Goal: Task Accomplishment & Management: Complete application form

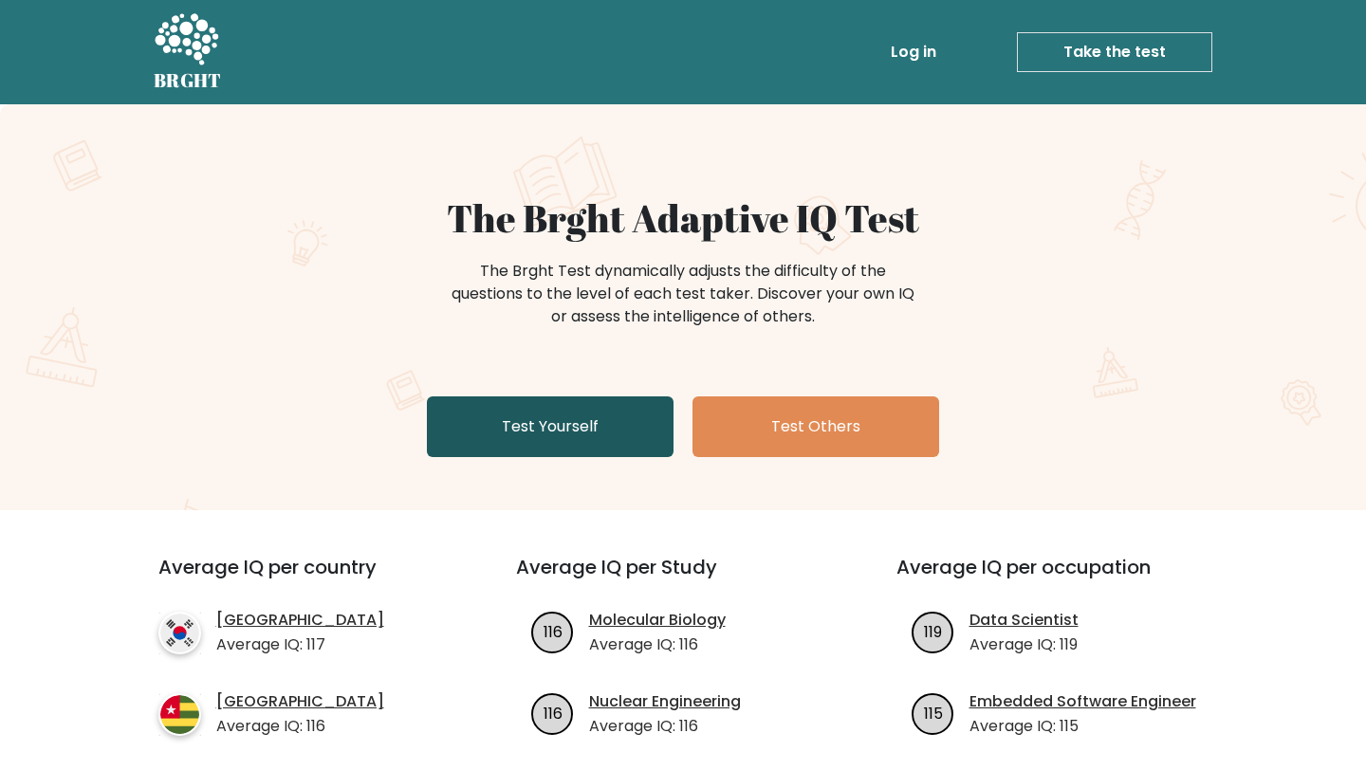
click at [520, 419] on link "Test Yourself" at bounding box center [550, 426] width 247 height 61
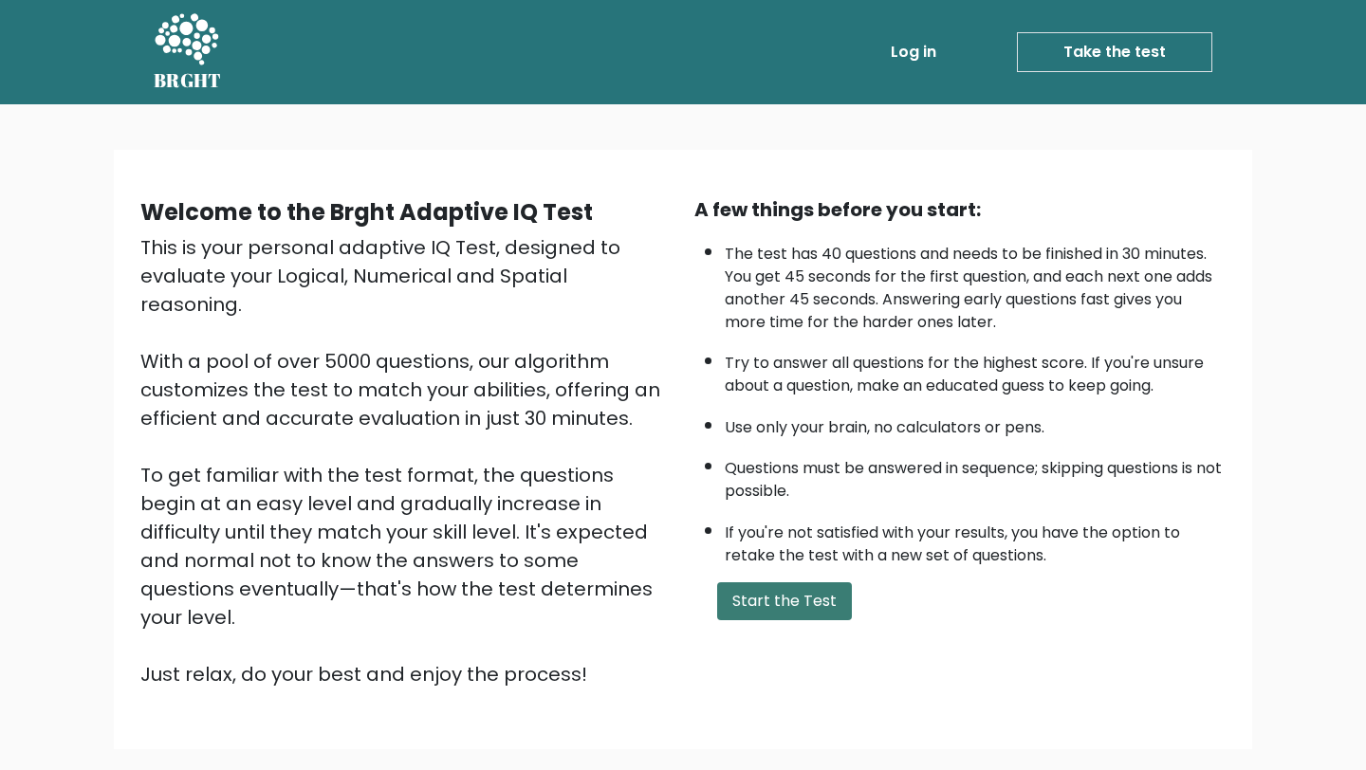
click at [755, 597] on button "Start the Test" at bounding box center [784, 601] width 135 height 38
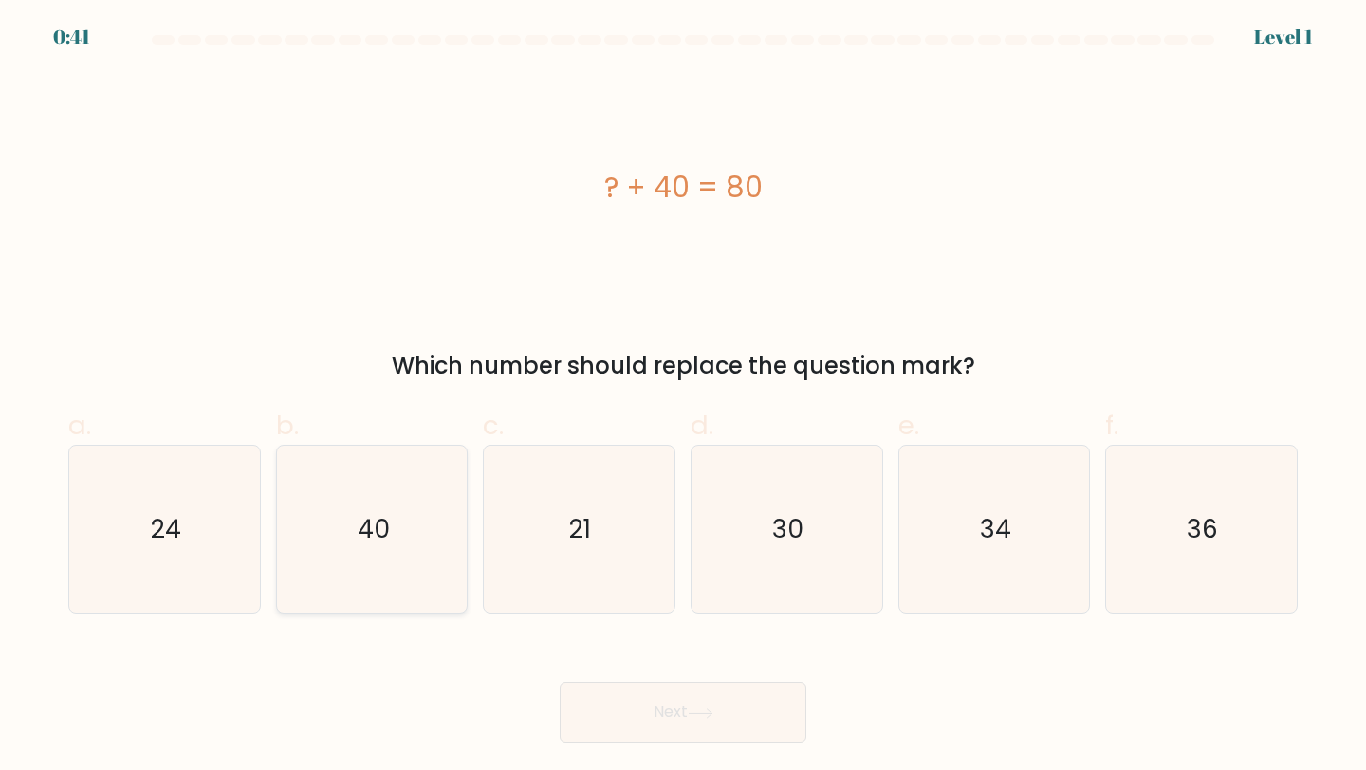
click at [362, 531] on text "40" at bounding box center [374, 528] width 32 height 35
click at [683, 397] on input "b. 40" at bounding box center [683, 391] width 1 height 12
radio input "true"
click at [627, 701] on button "Next" at bounding box center [683, 712] width 247 height 61
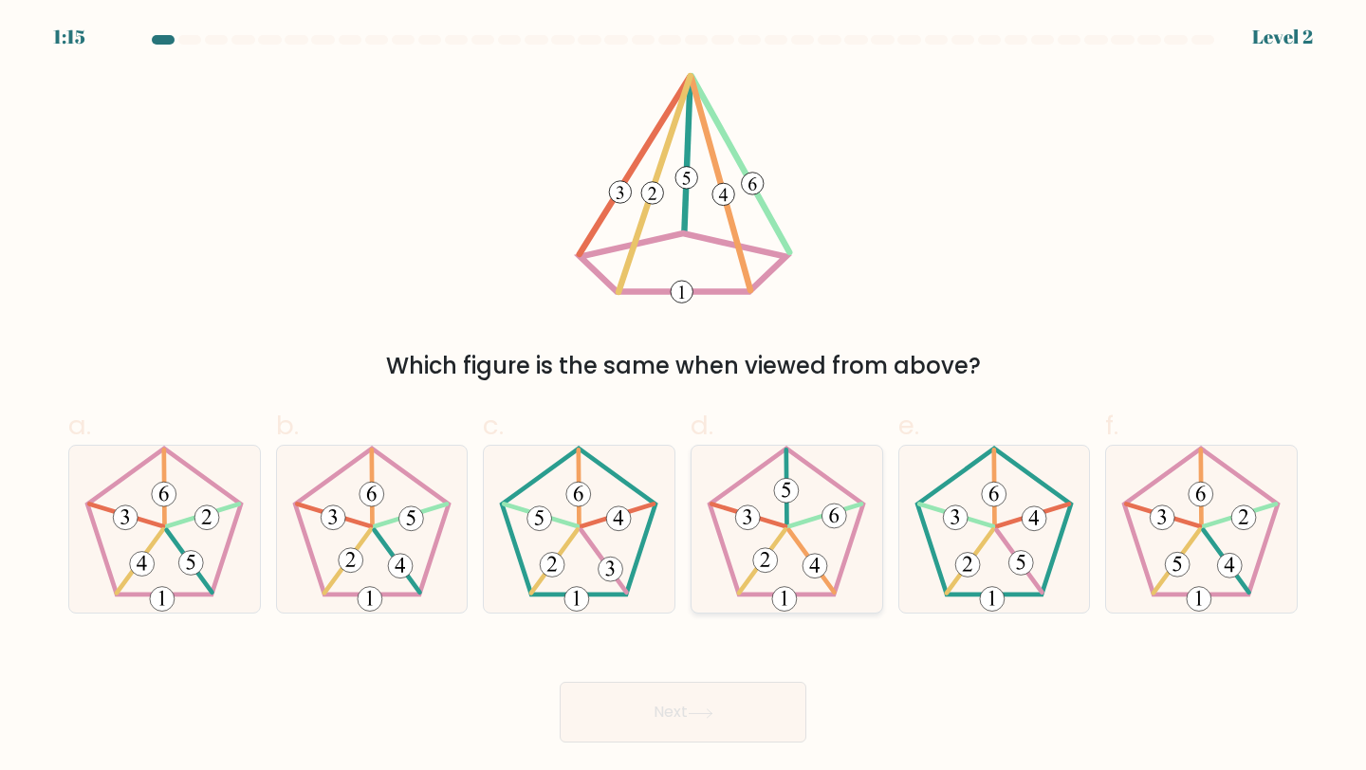
click at [829, 547] on icon at bounding box center [787, 530] width 168 height 168
click at [684, 397] on input "d." at bounding box center [683, 391] width 1 height 12
radio input "true"
click at [663, 724] on button "Next" at bounding box center [683, 712] width 247 height 61
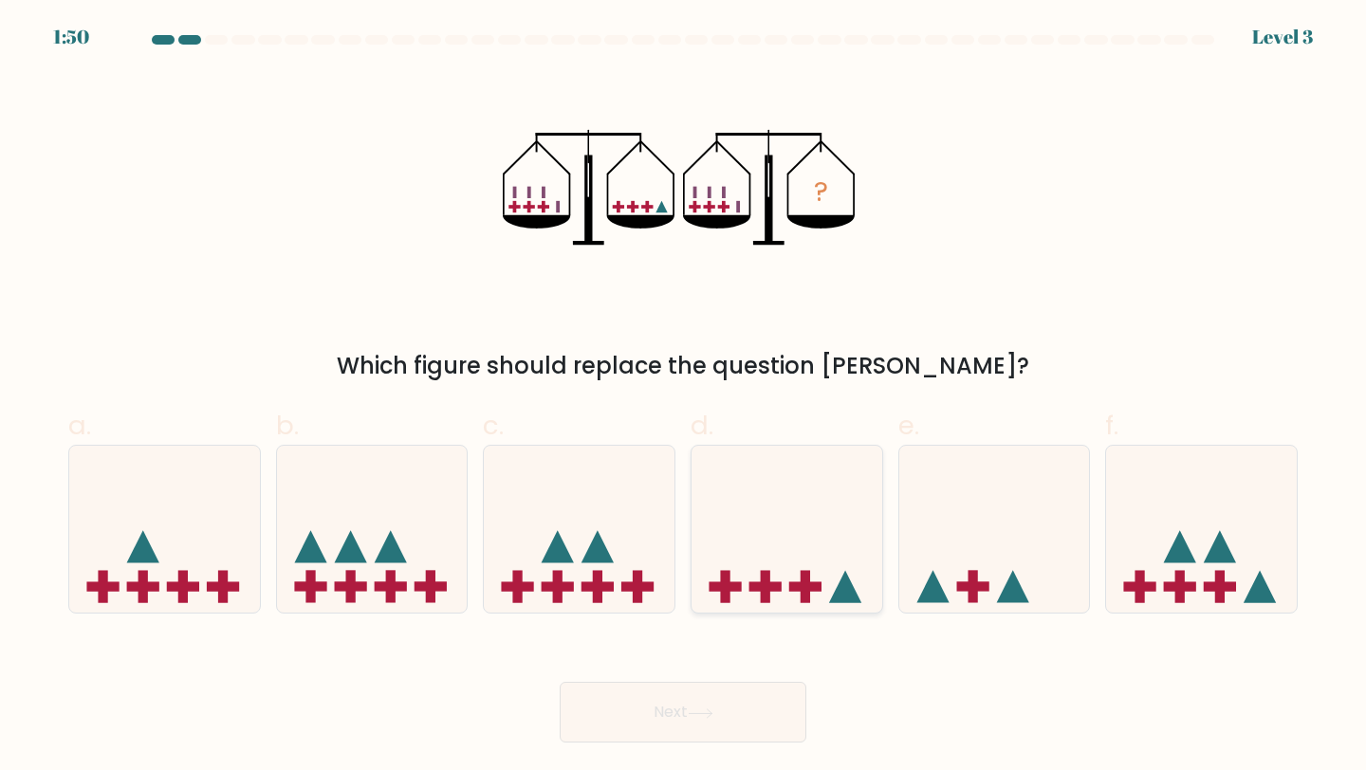
click at [856, 534] on icon at bounding box center [786, 529] width 191 height 157
click at [684, 397] on input "d." at bounding box center [683, 391] width 1 height 12
radio input "true"
click at [690, 716] on button "Next" at bounding box center [683, 712] width 247 height 61
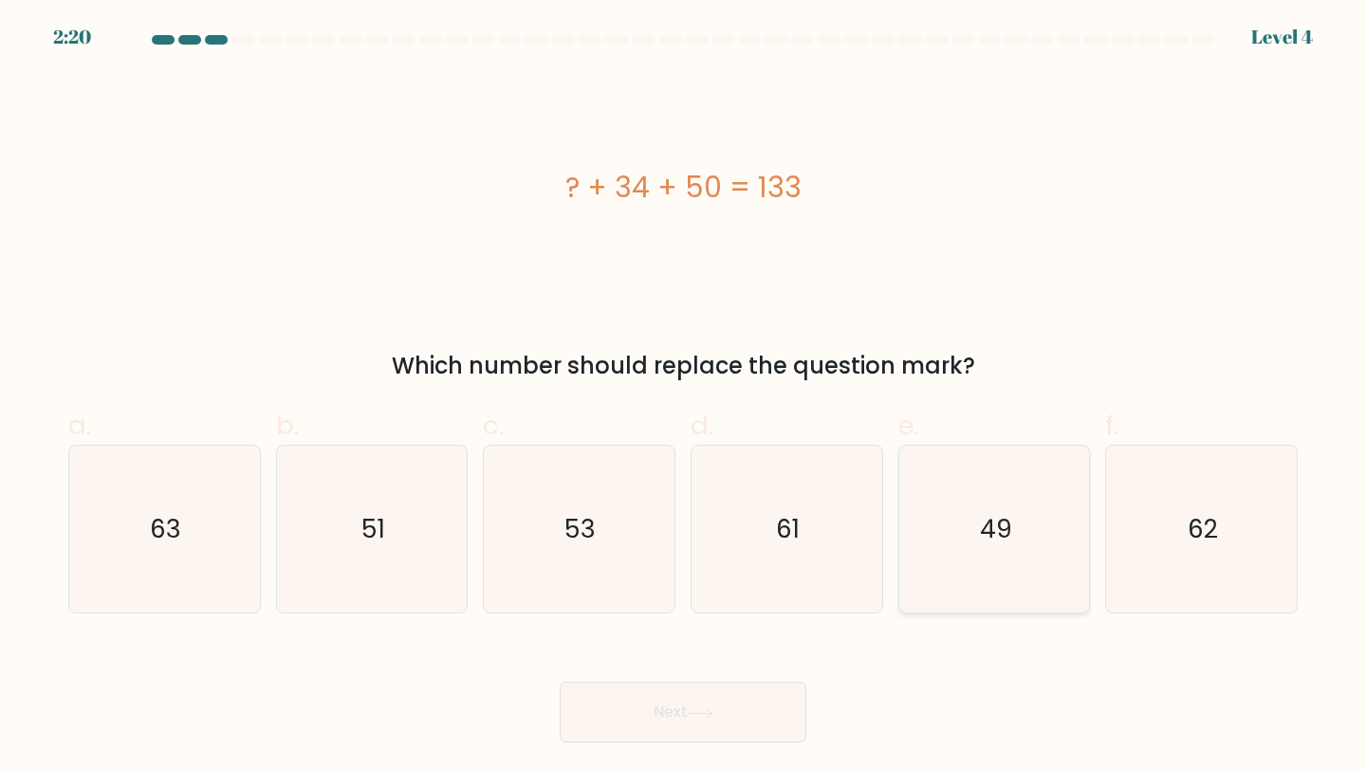
click at [1006, 514] on text "49" at bounding box center [996, 528] width 32 height 35
click at [684, 397] on input "e. 49" at bounding box center [683, 391] width 1 height 12
radio input "true"
click at [626, 726] on button "Next" at bounding box center [683, 712] width 247 height 61
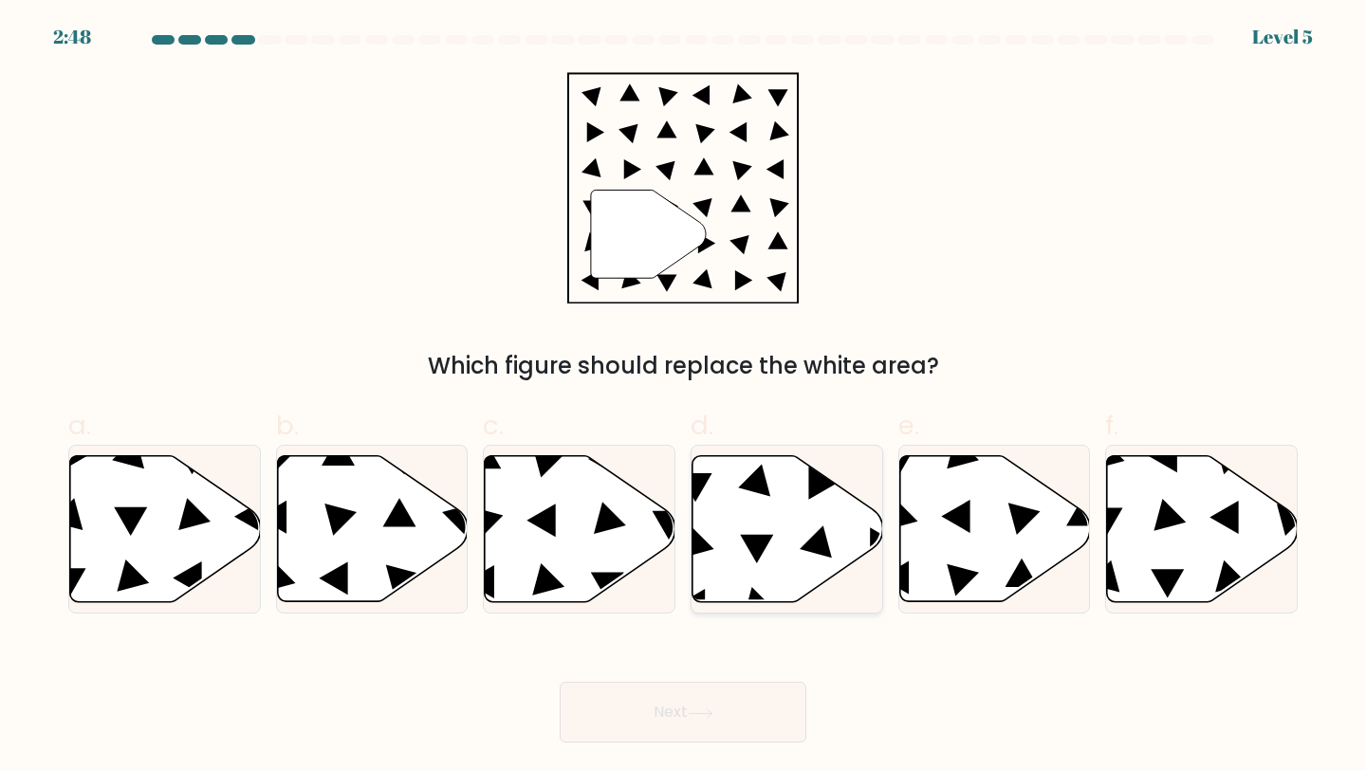
click at [781, 540] on icon at bounding box center [787, 529] width 191 height 146
click at [684, 397] on input "d." at bounding box center [683, 391] width 1 height 12
radio input "true"
click at [646, 734] on button "Next" at bounding box center [683, 712] width 247 height 61
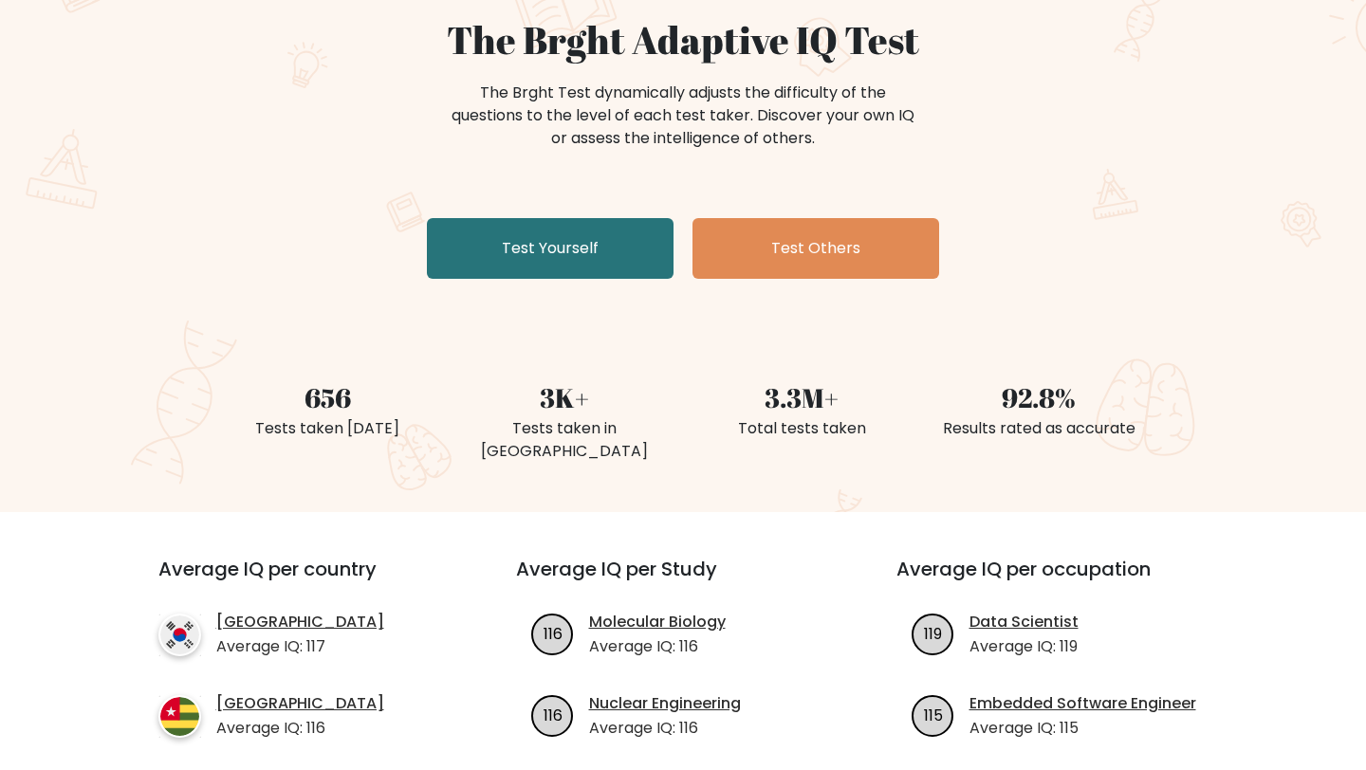
scroll to position [209, 0]
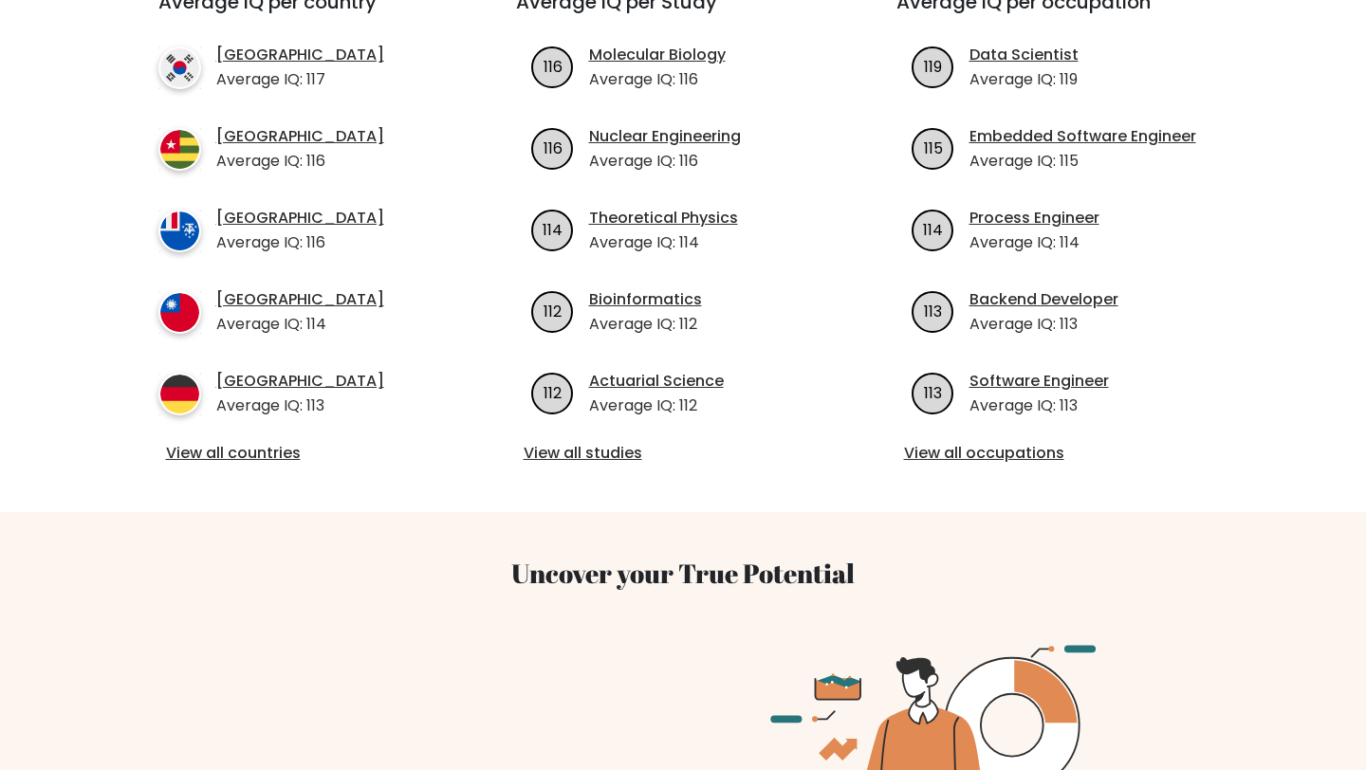
scroll to position [751, 0]
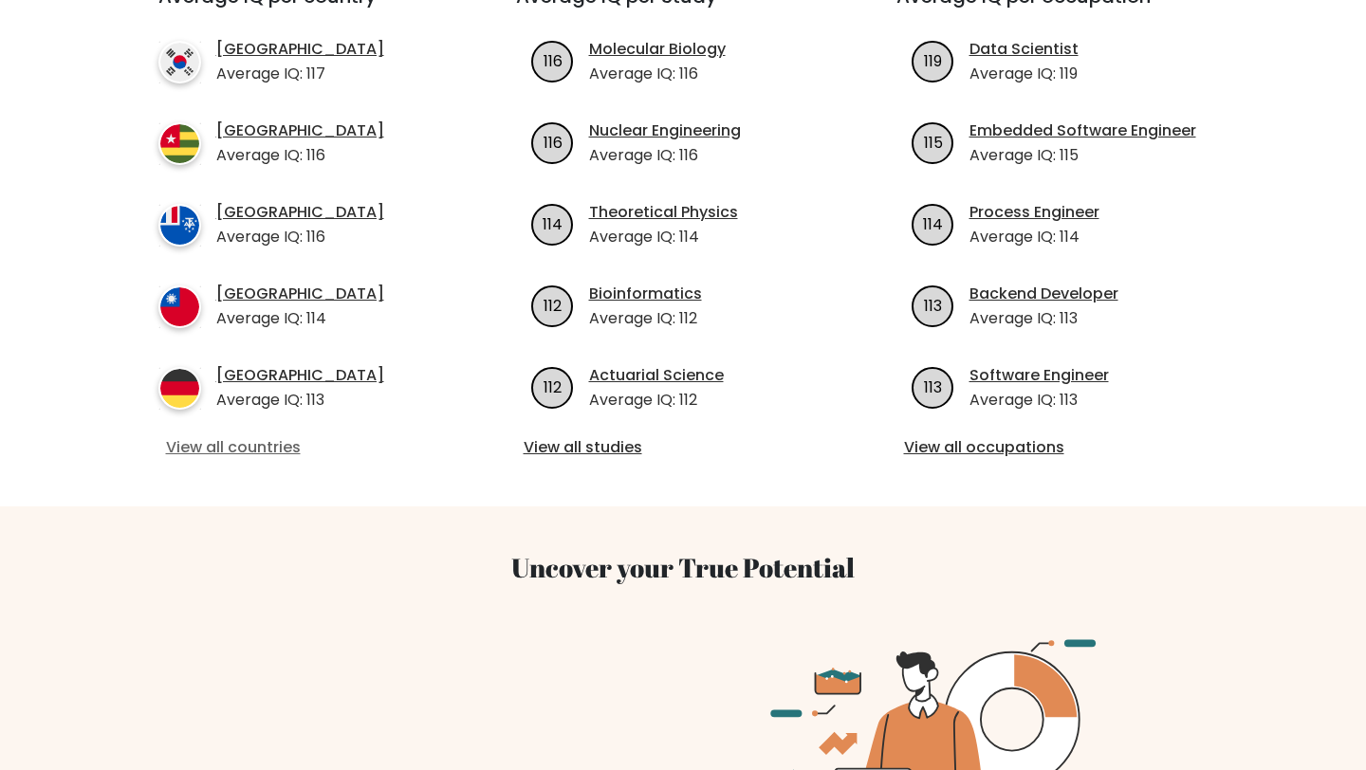
click at [236, 436] on link "View all countries" at bounding box center [303, 447] width 274 height 23
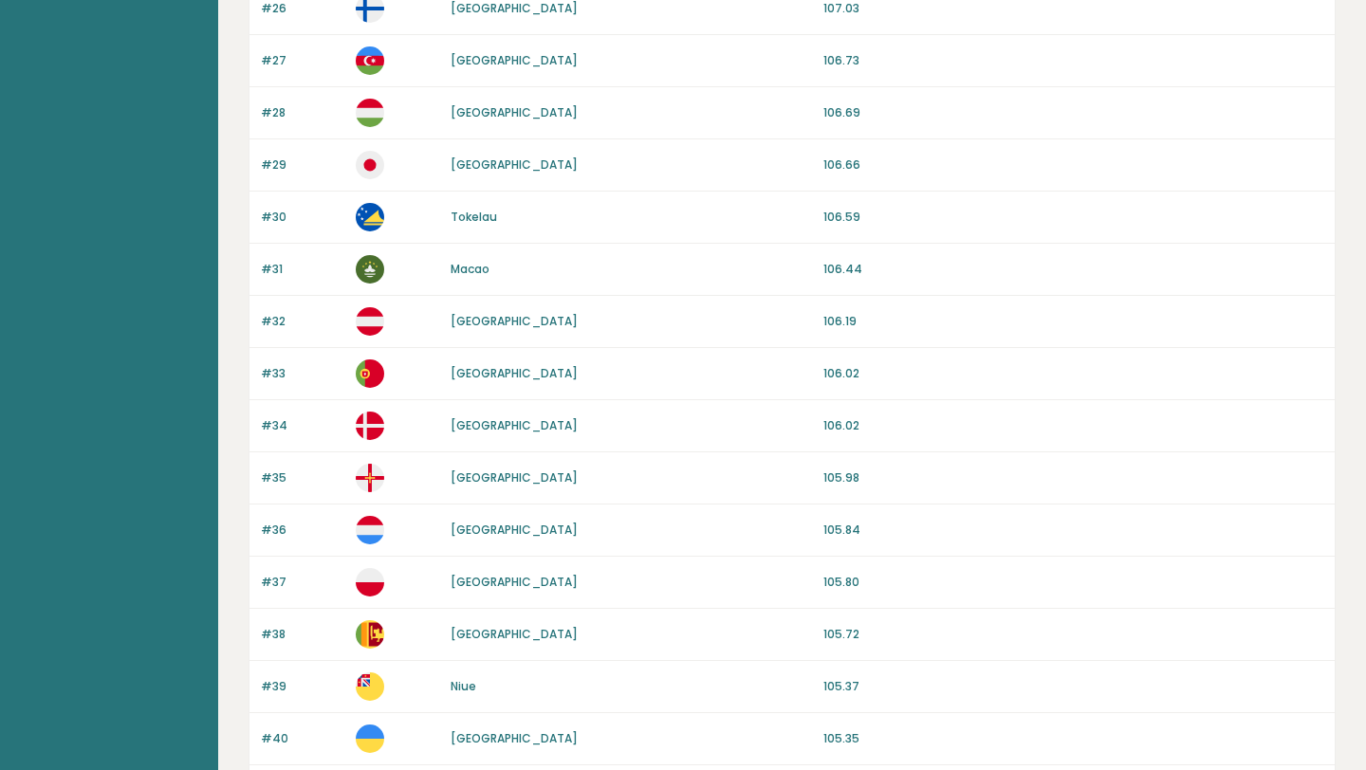
scroll to position [1693, 0]
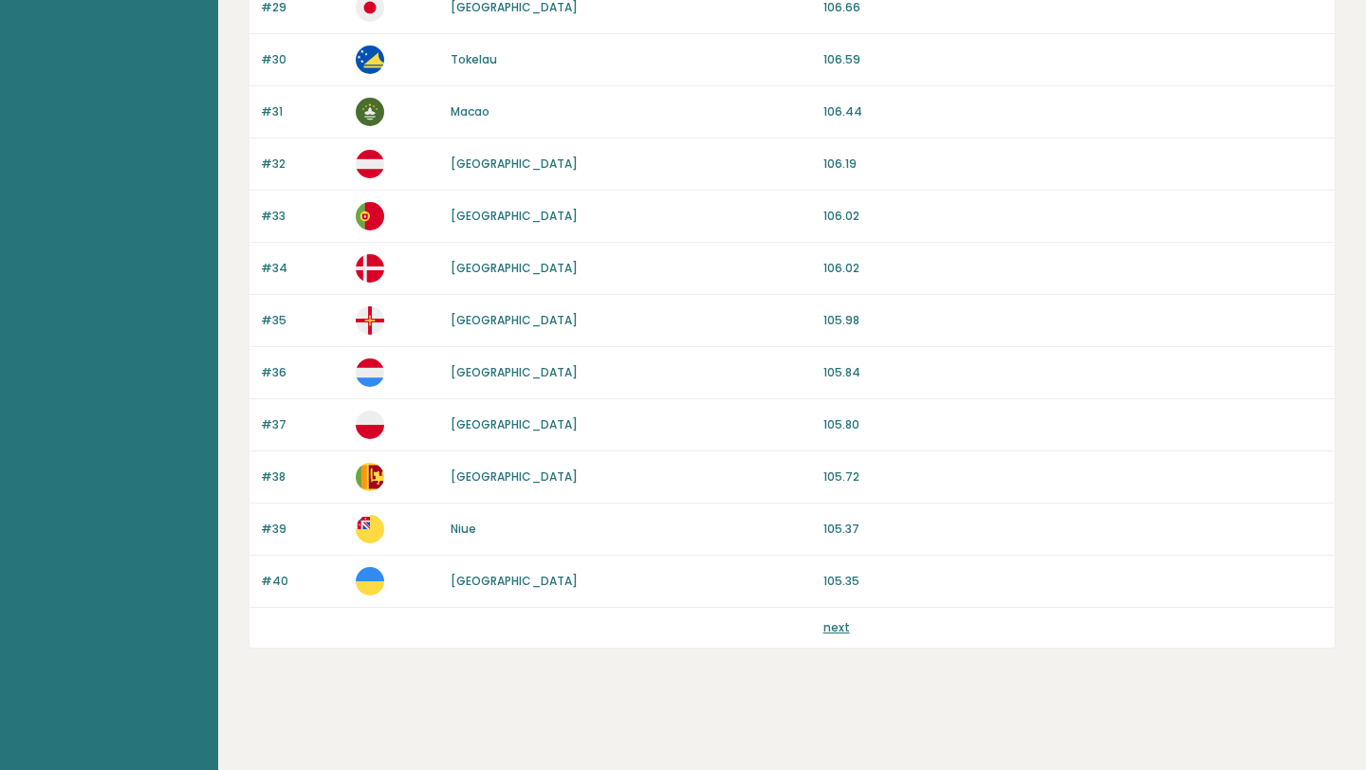
click at [847, 628] on div "next" at bounding box center [1073, 627] width 500 height 17
click at [841, 628] on link "next" at bounding box center [836, 627] width 27 height 16
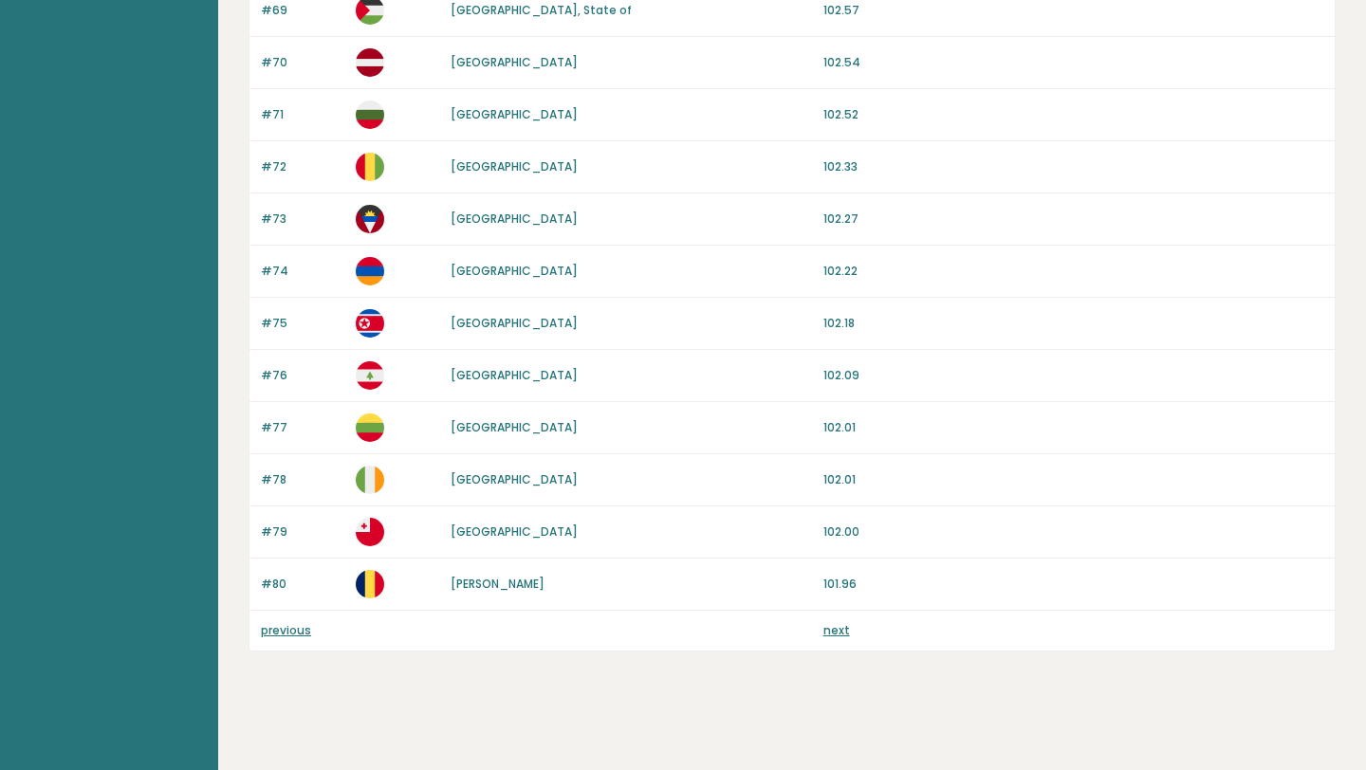
scroll to position [1693, 0]
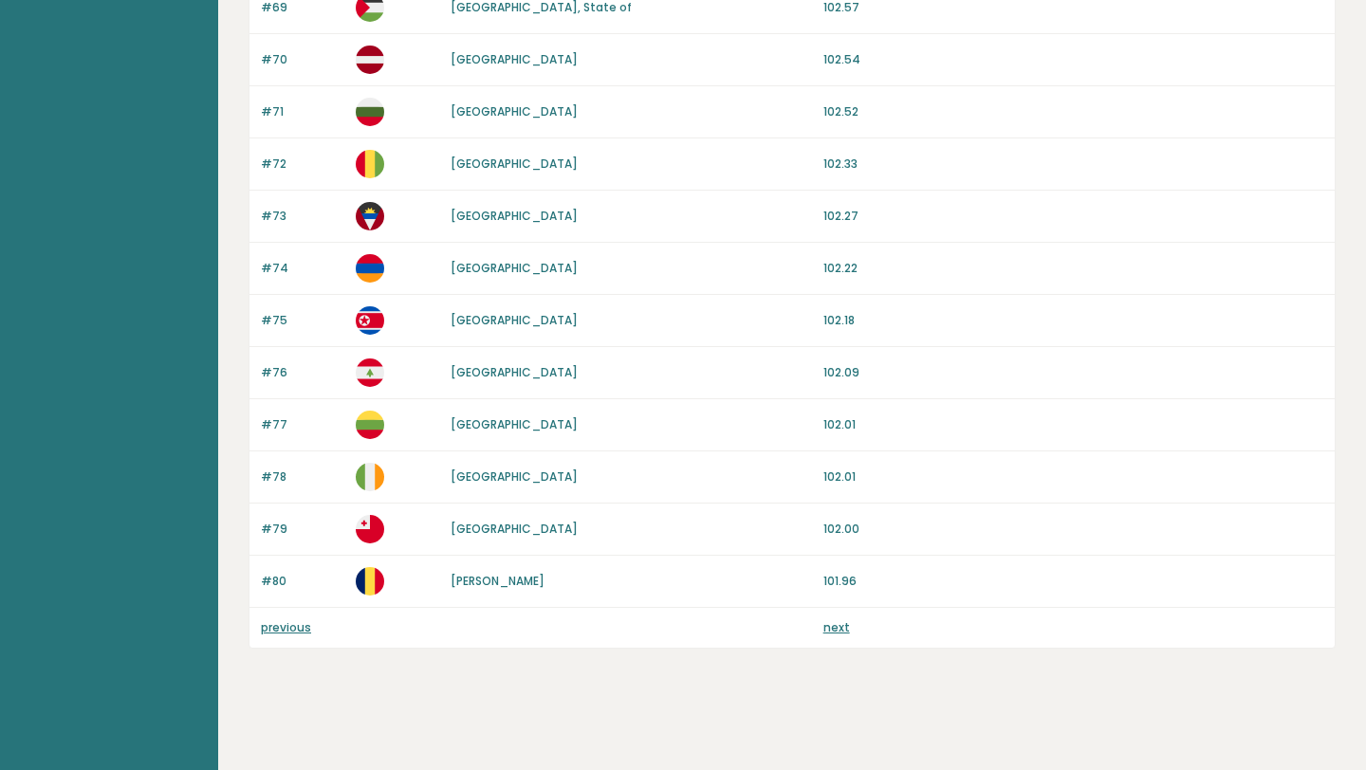
click at [835, 630] on link "next" at bounding box center [836, 627] width 27 height 16
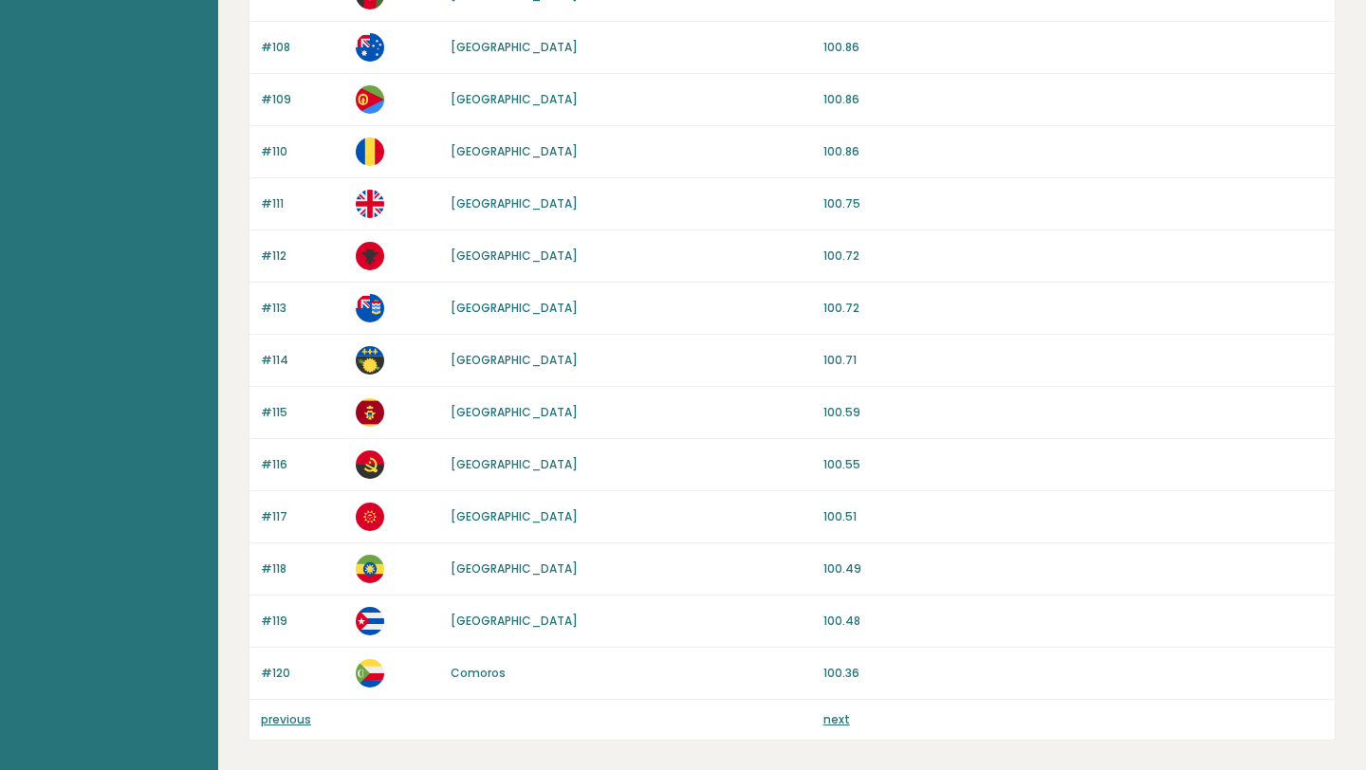
scroll to position [1693, 0]
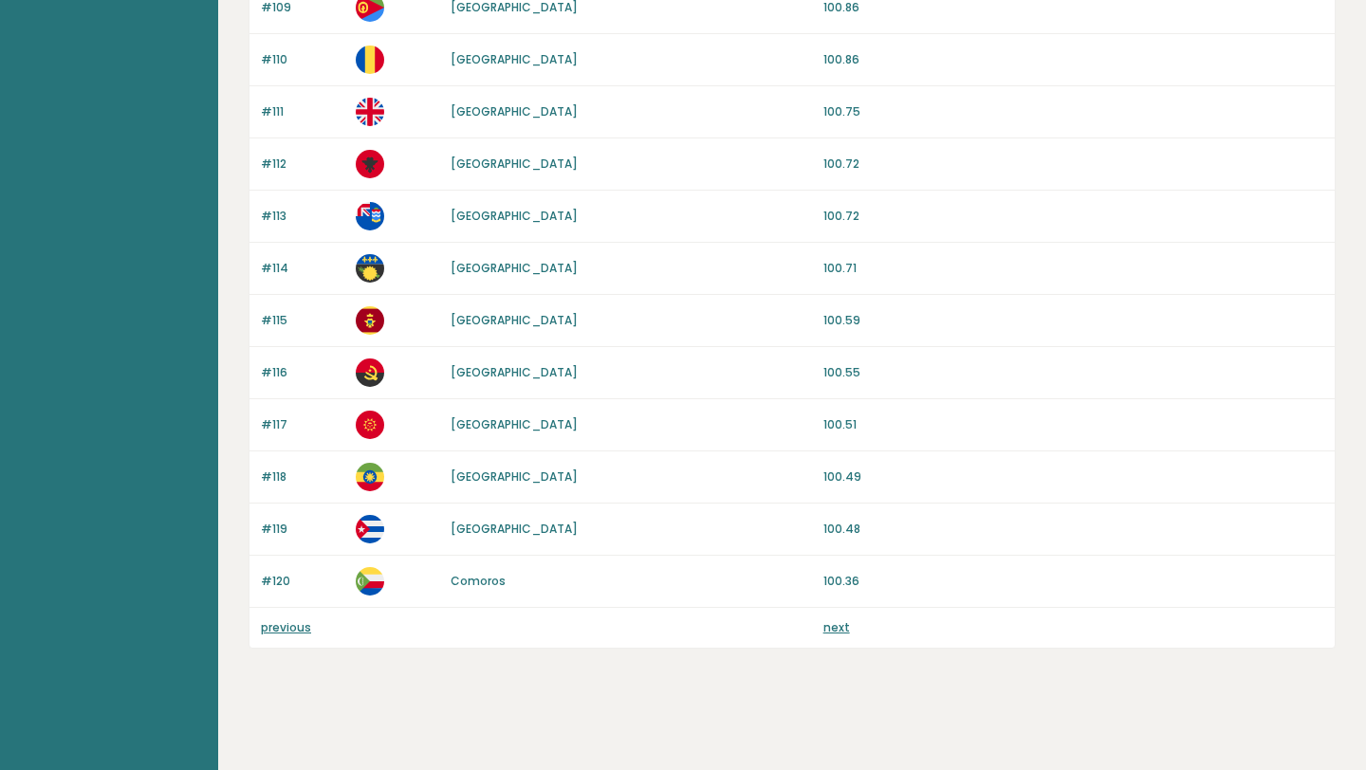
click at [835, 620] on link "next" at bounding box center [836, 627] width 27 height 16
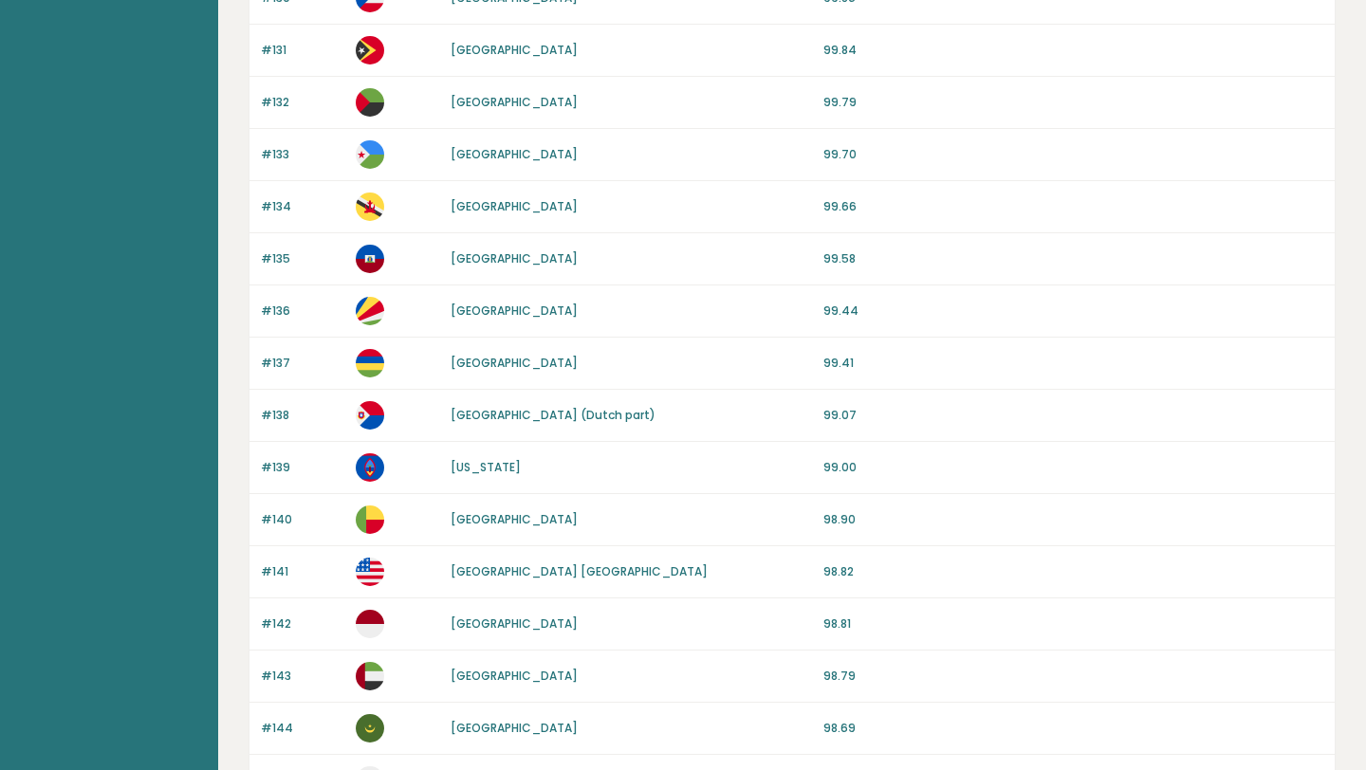
scroll to position [1693, 0]
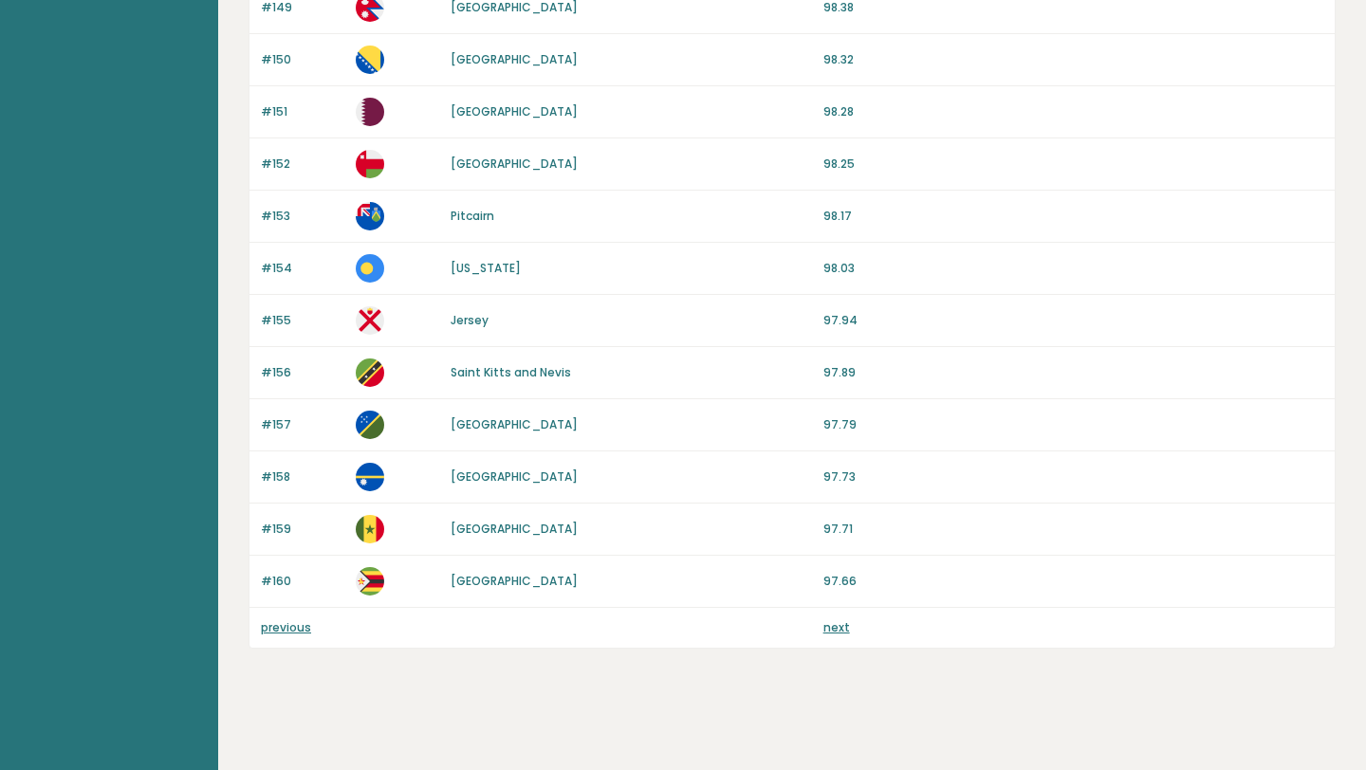
click at [832, 625] on link "next" at bounding box center [836, 627] width 27 height 16
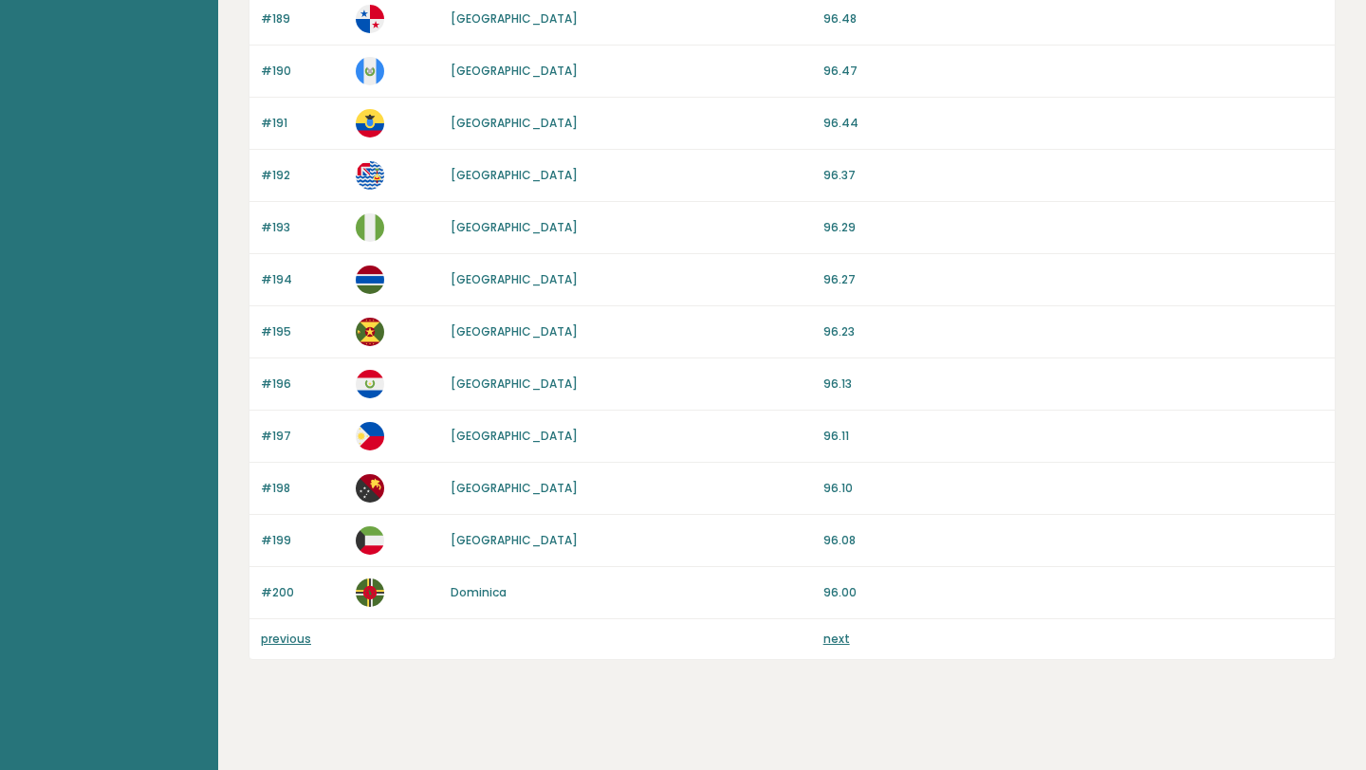
scroll to position [1693, 0]
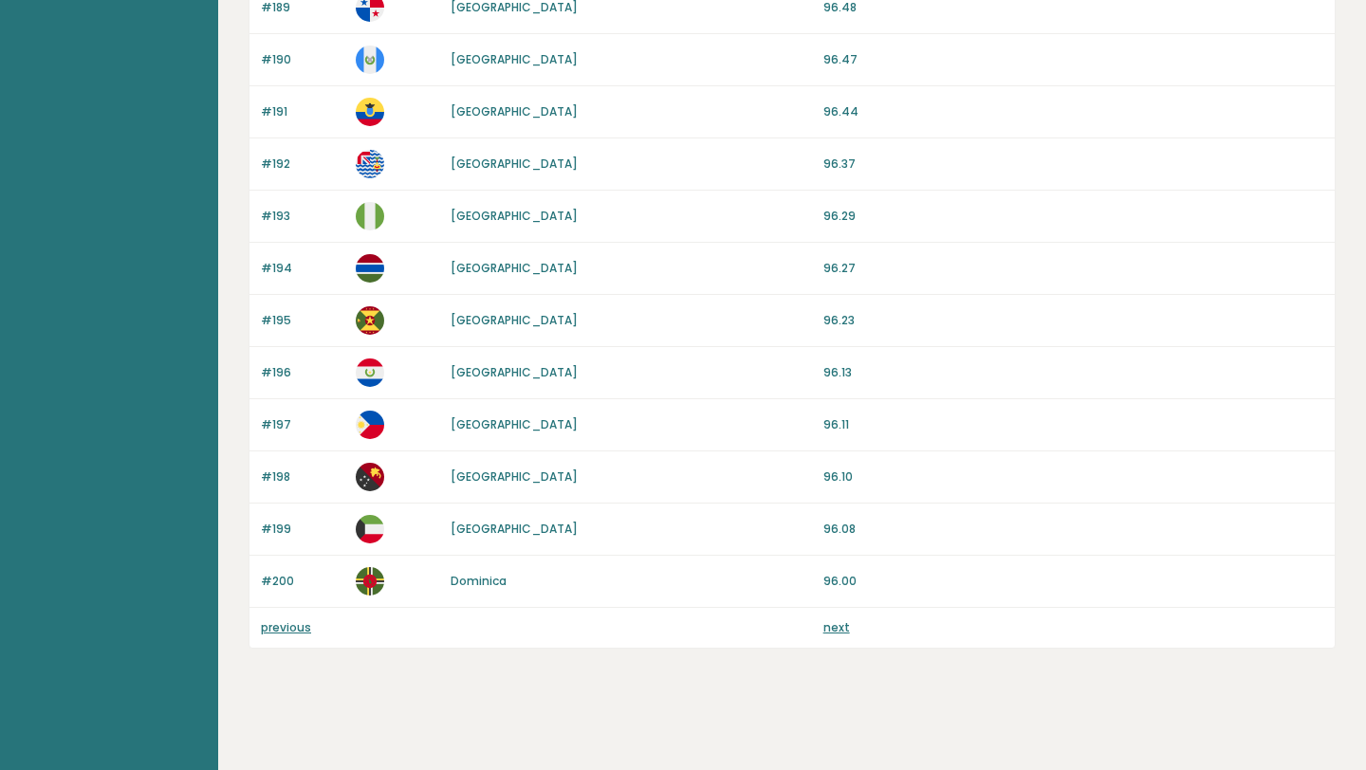
click at [832, 620] on link "next" at bounding box center [836, 627] width 27 height 16
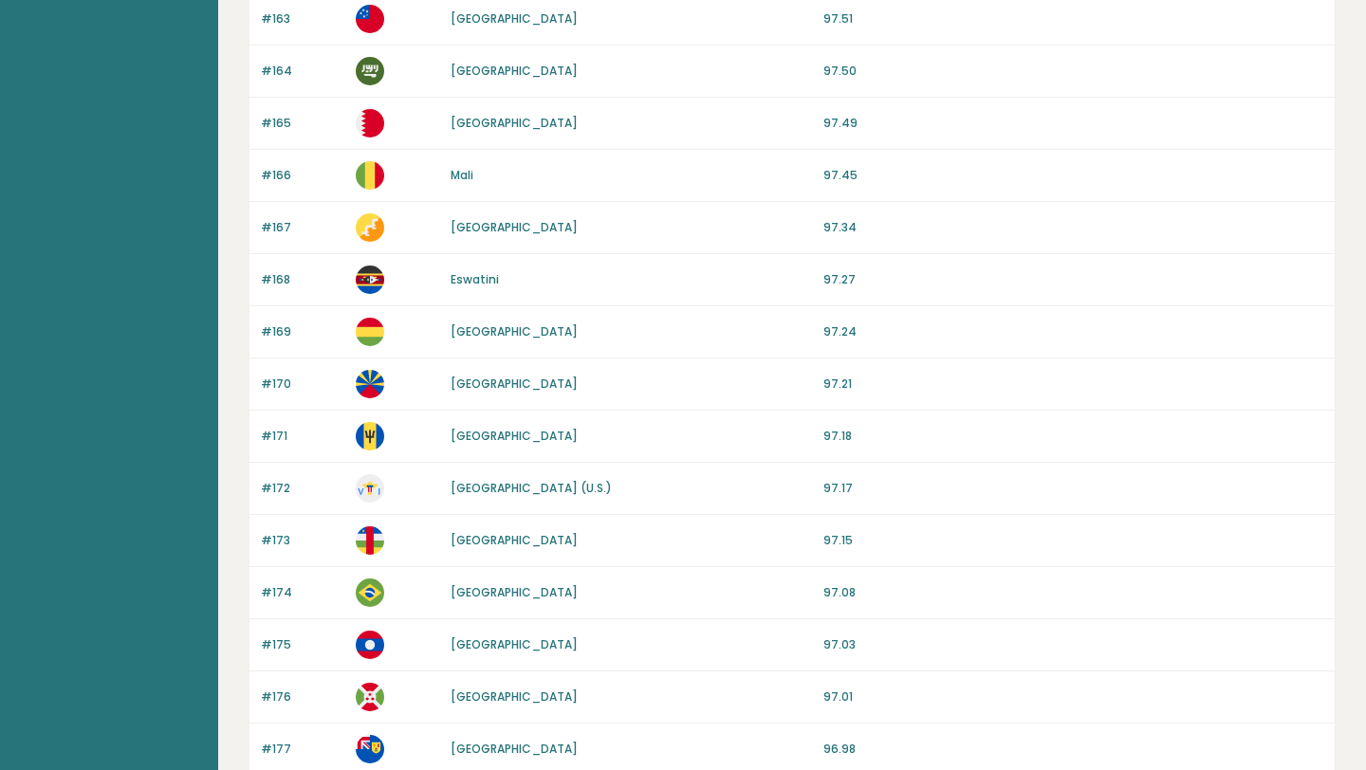
scroll to position [0, 0]
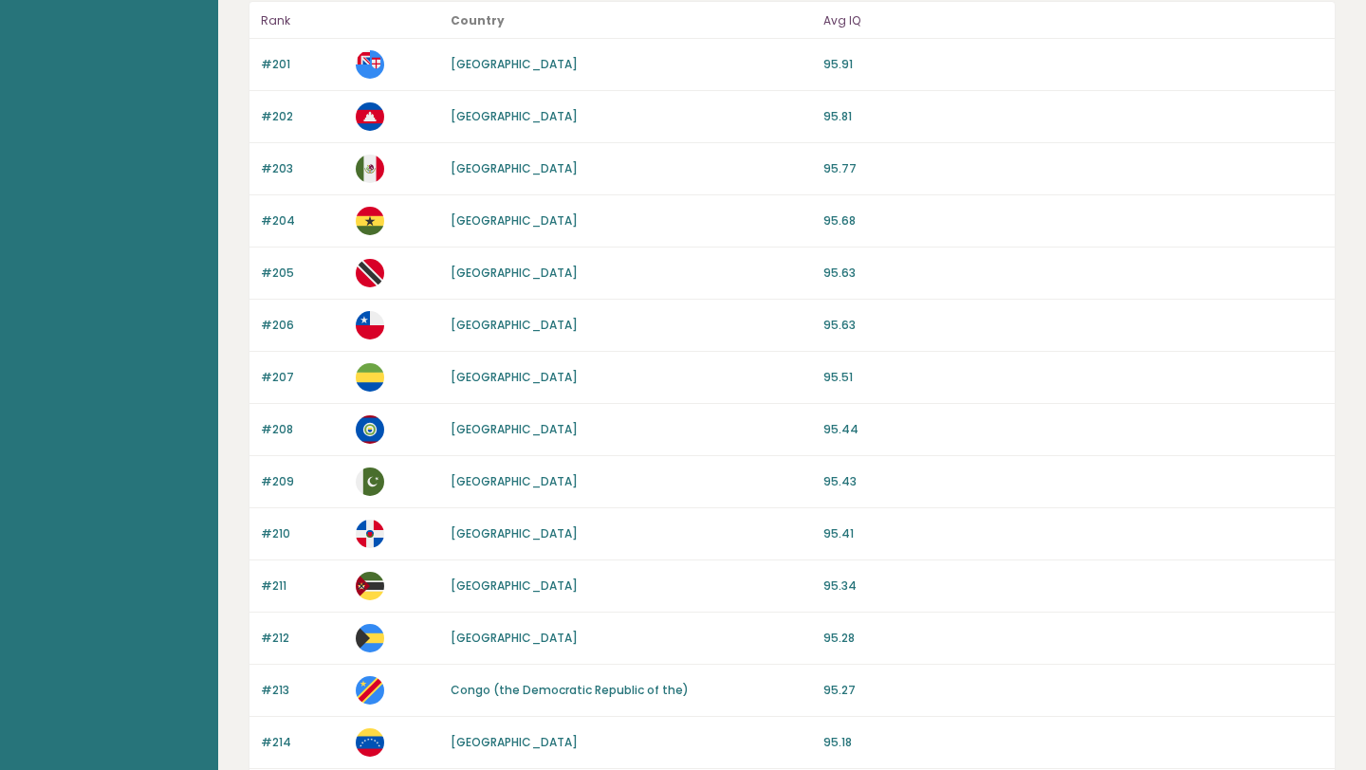
scroll to position [70, 0]
